Goal: Information Seeking & Learning: Learn about a topic

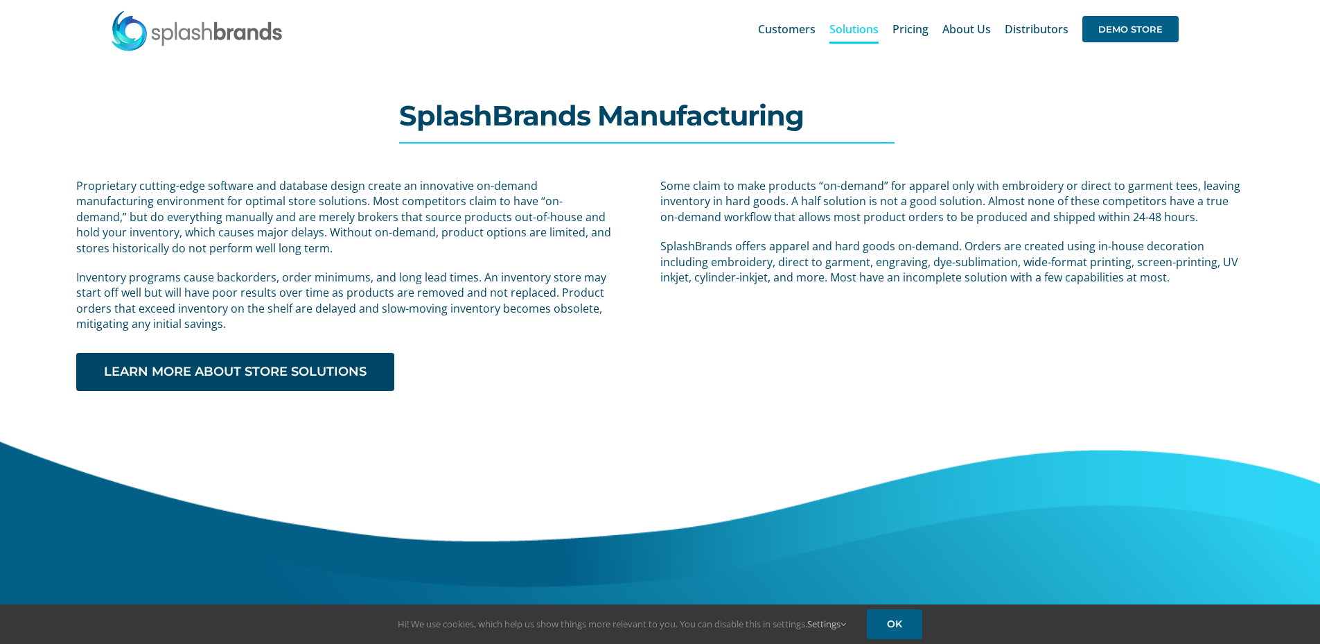
click at [219, 29] on img at bounding box center [196, 31] width 173 height 42
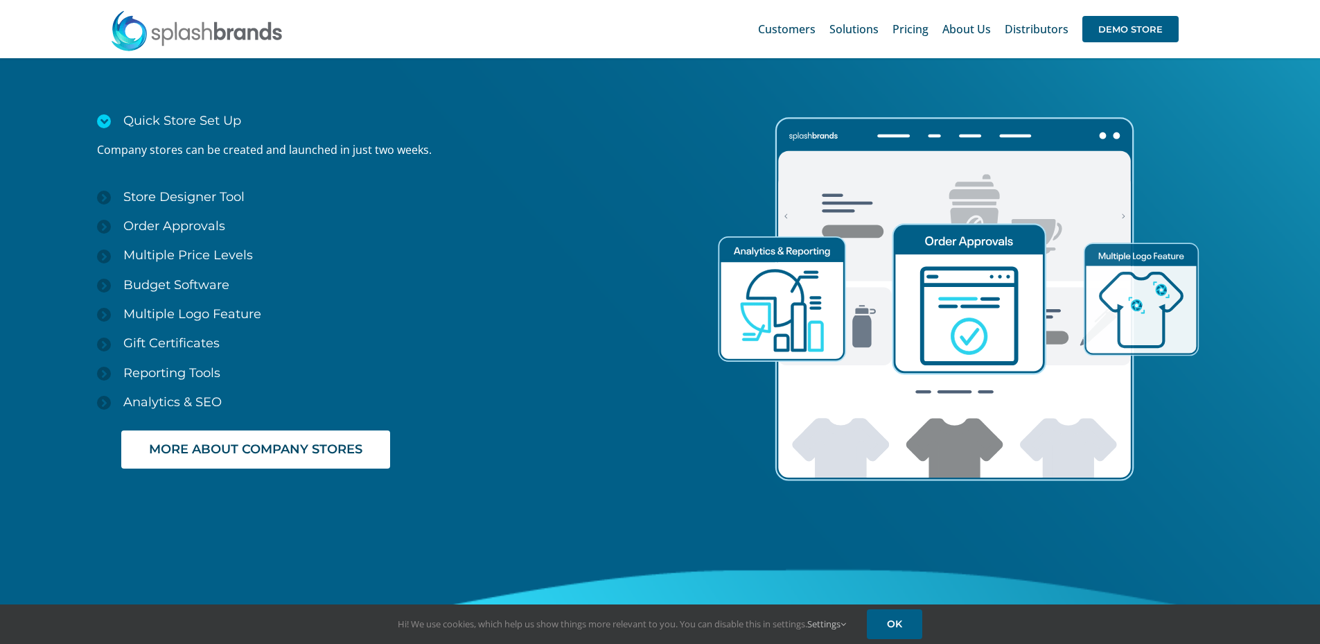
scroll to position [2079, 0]
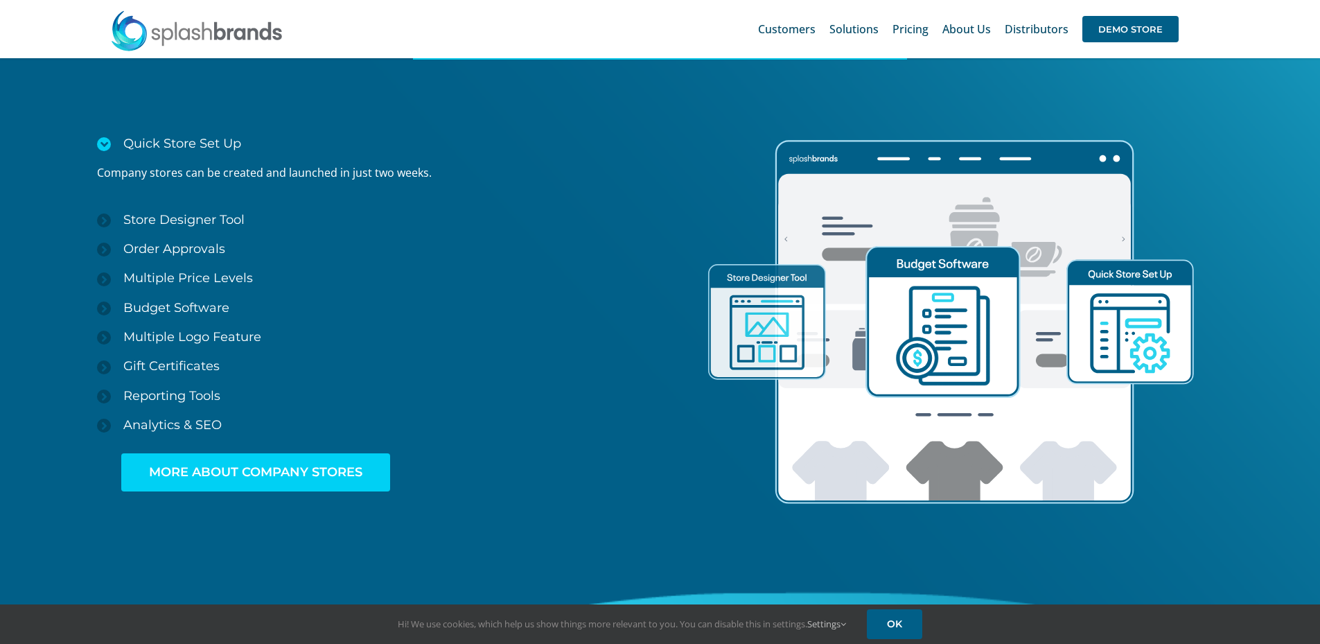
click at [256, 472] on span "MORE ABOUT COMPANY STORES" at bounding box center [255, 472] width 213 height 15
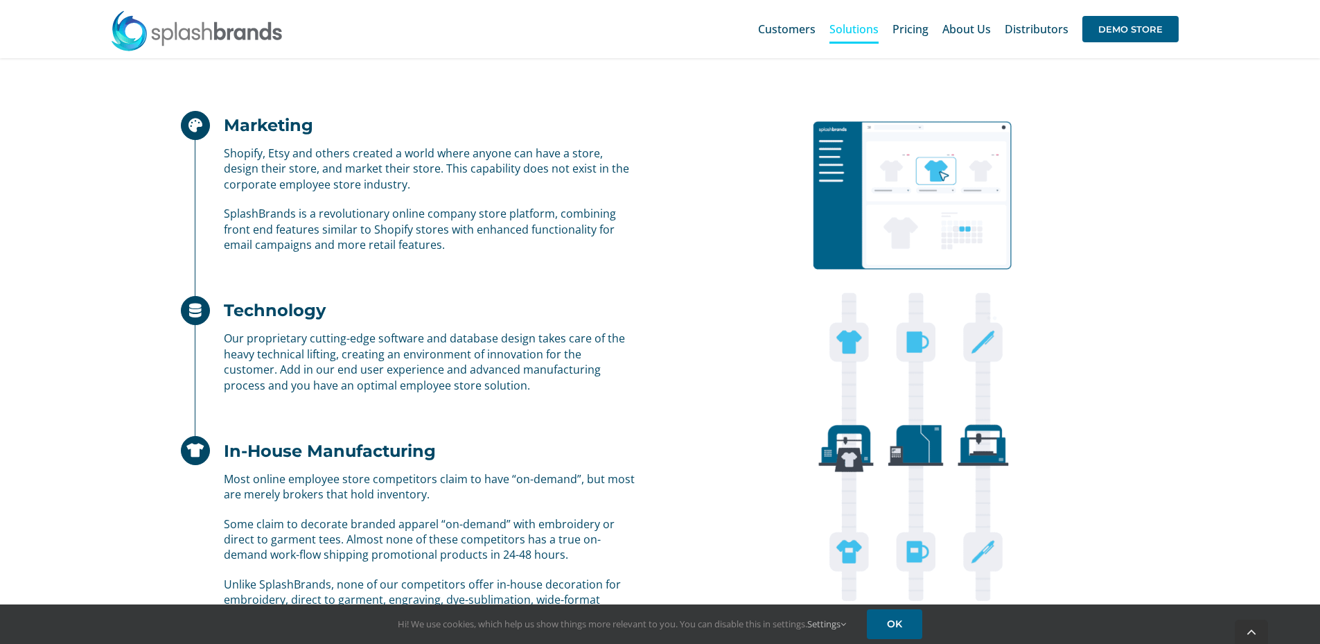
scroll to position [901, 0]
